Goal: Task Accomplishment & Management: Use online tool/utility

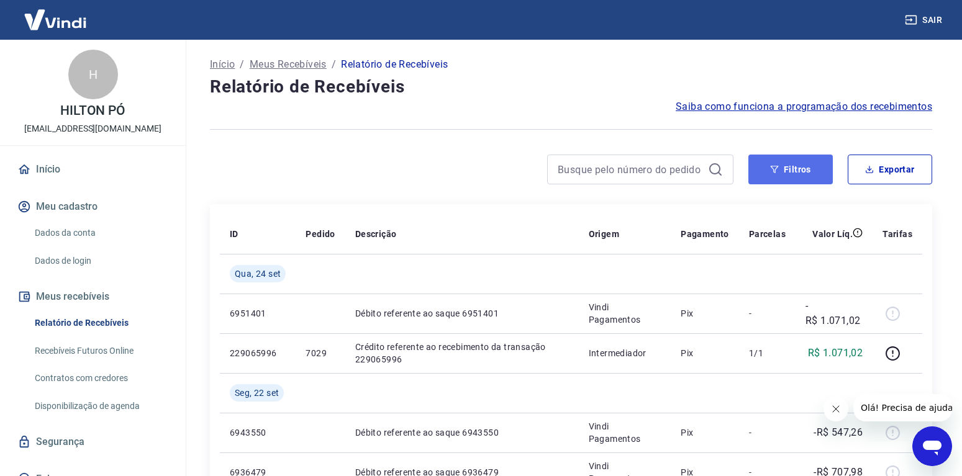
click at [795, 158] on button "Filtros" at bounding box center [790, 170] width 84 height 30
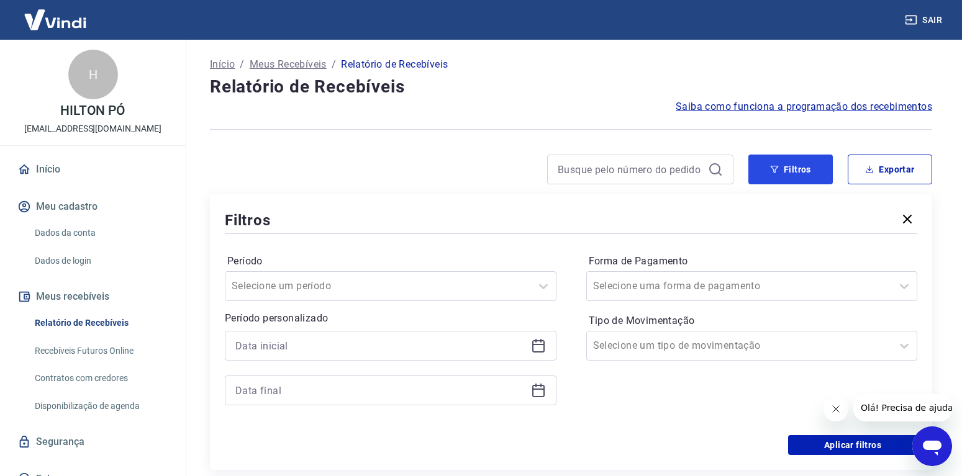
scroll to position [63, 0]
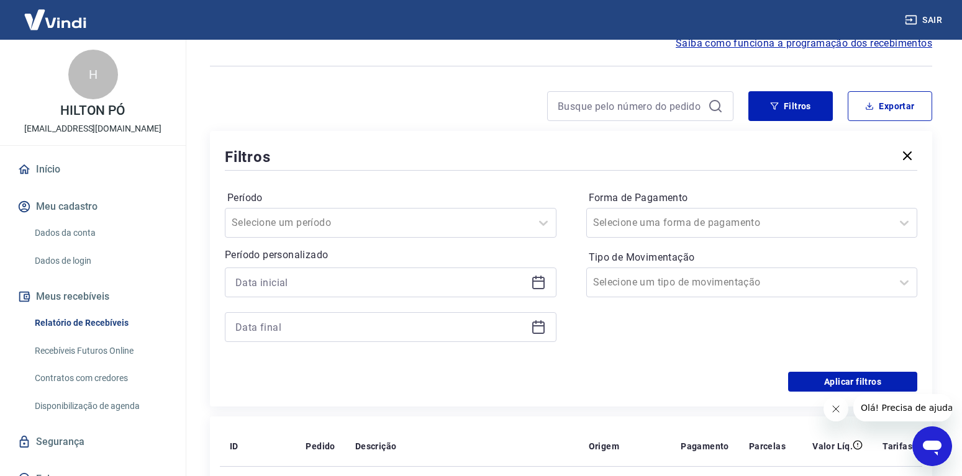
click at [539, 283] on icon at bounding box center [538, 282] width 15 height 15
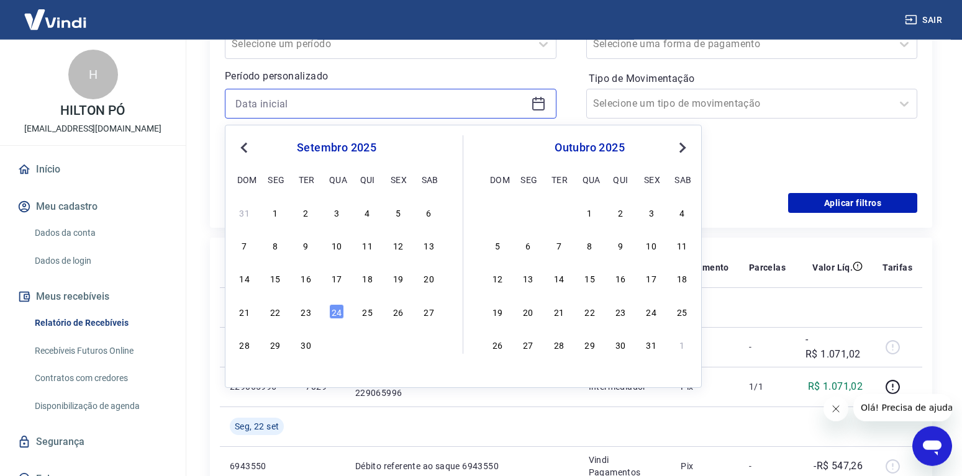
scroll to position [253, 0]
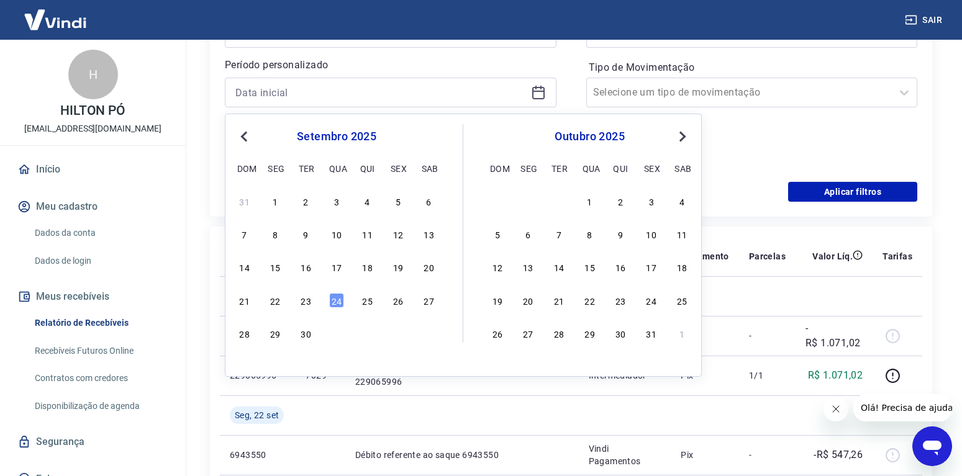
click at [245, 138] on span "Previous Month" at bounding box center [245, 136] width 0 height 14
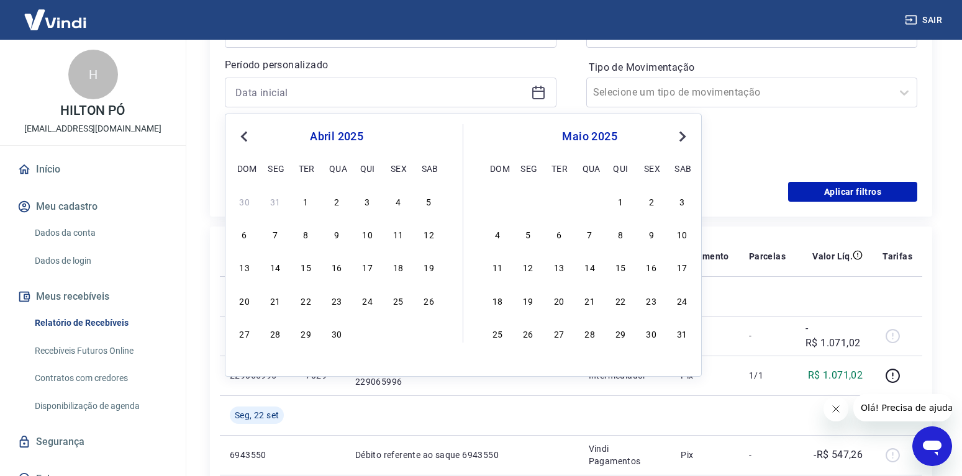
click at [245, 138] on span "Previous Month" at bounding box center [245, 136] width 0 height 14
click at [438, 205] on div "23 24 25 26 27 28 1" at bounding box center [336, 201] width 202 height 18
click at [434, 203] on div "1" at bounding box center [428, 201] width 15 height 15
type input "[DATE]"
drag, startPoint x: 304, startPoint y: 92, endPoint x: 187, endPoint y: 91, distance: 116.1
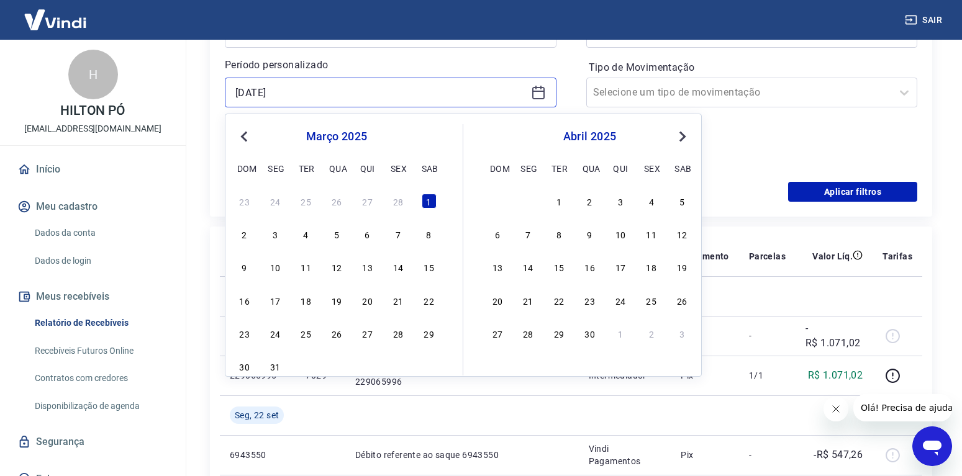
click at [235, 91] on input "[DATE]" at bounding box center [380, 92] width 290 height 19
click at [423, 70] on p "Período personalizado" at bounding box center [390, 65] width 331 height 15
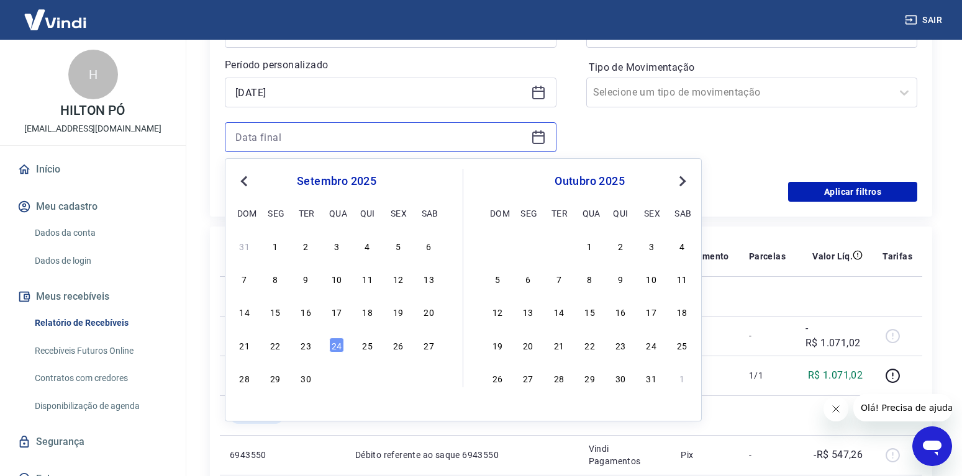
click at [311, 138] on input at bounding box center [380, 137] width 290 height 19
paste input "[DATE]"
paste input
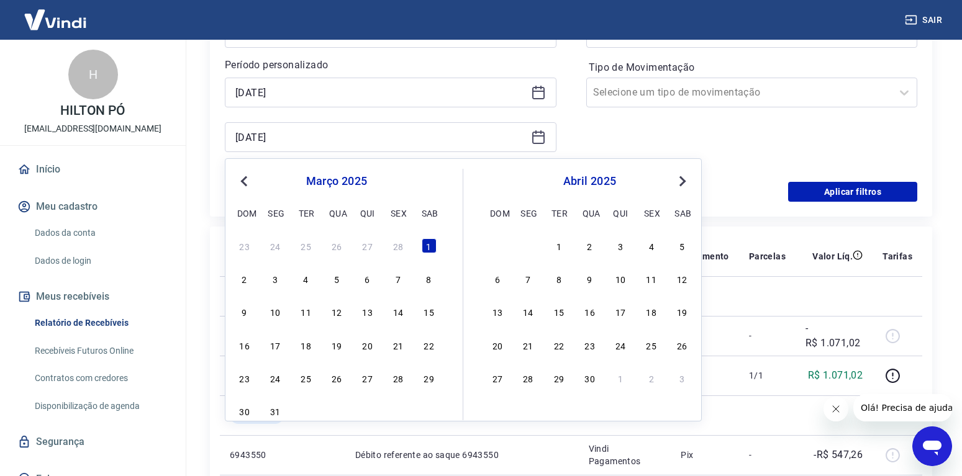
click at [280, 397] on div "23 24 25 26 27 28 1 2 3 4 5 6 7 8 9 10 11 12 13 14 15 16 17 18 19 20 21 22 23 2…" at bounding box center [336, 328] width 202 height 184
click at [274, 410] on div "31" at bounding box center [275, 410] width 15 height 15
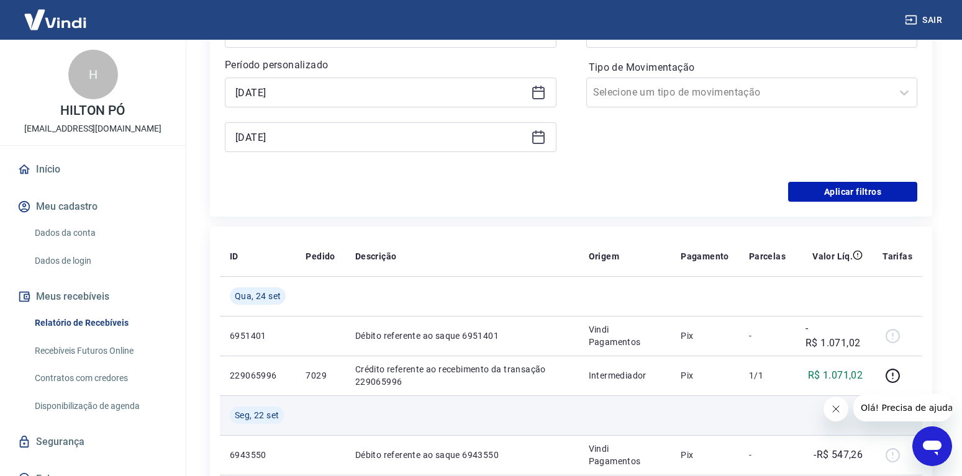
type input "[DATE]"
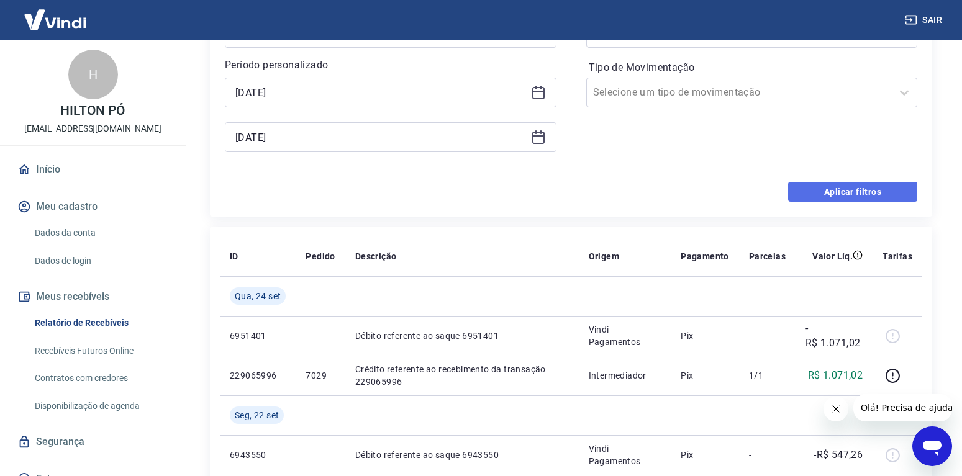
click at [860, 188] on button "Aplicar filtros" at bounding box center [852, 192] width 129 height 20
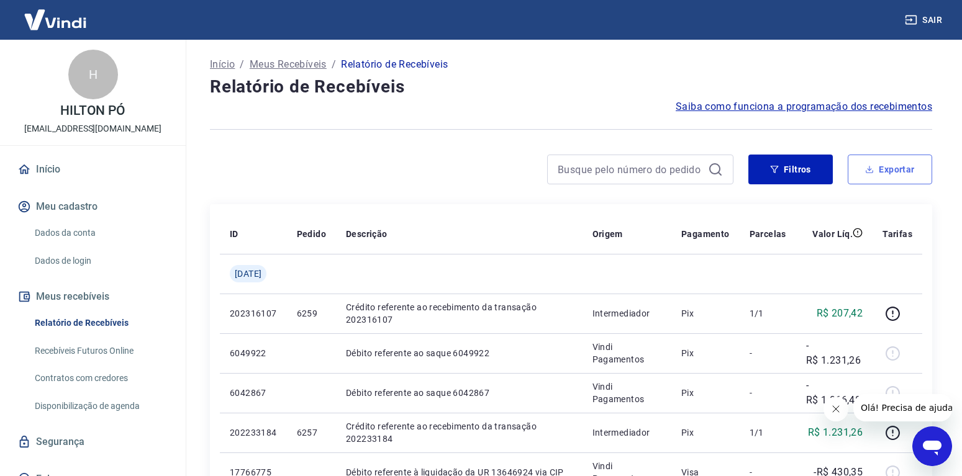
click at [888, 173] on button "Exportar" at bounding box center [889, 170] width 84 height 30
type input "[DATE]"
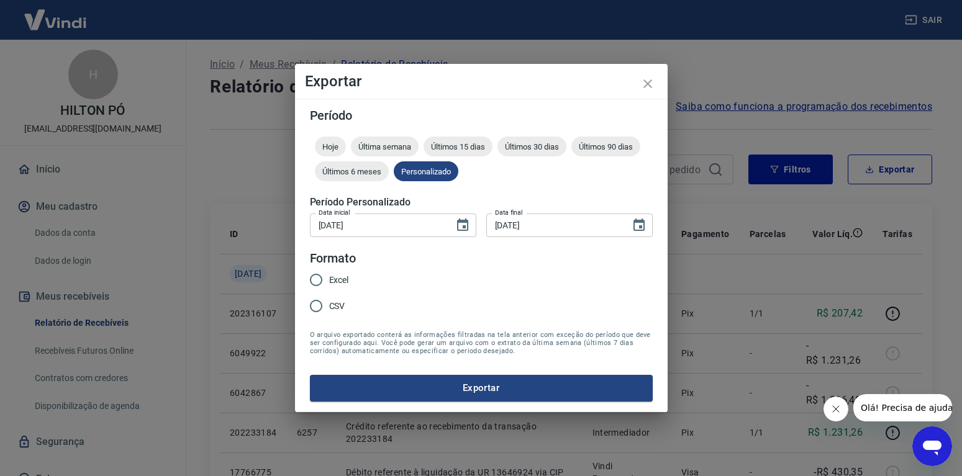
click at [342, 282] on span "Excel" at bounding box center [339, 280] width 20 height 13
click at [329, 282] on input "Excel" at bounding box center [316, 280] width 26 height 26
radio input "true"
click at [470, 377] on button "Exportar" at bounding box center [481, 388] width 343 height 26
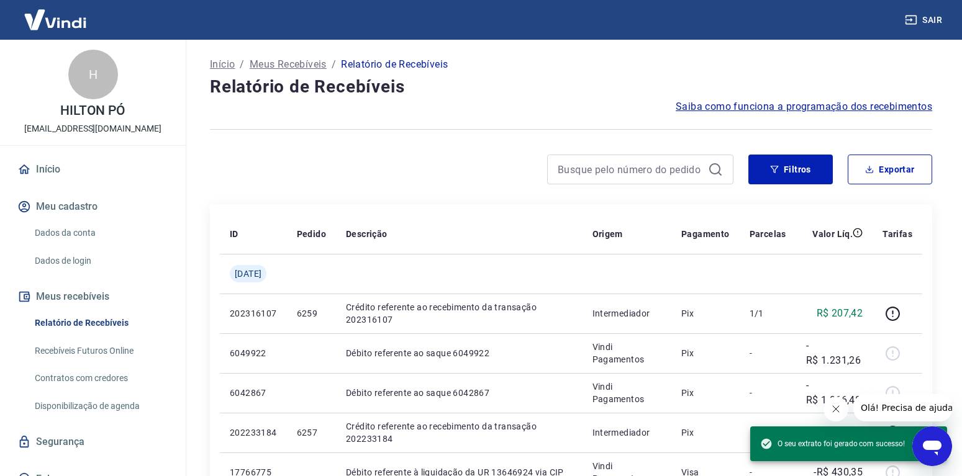
click at [844, 408] on button "Fechar mensagem da empresa" at bounding box center [834, 409] width 25 height 25
